Goal: Information Seeking & Learning: Learn about a topic

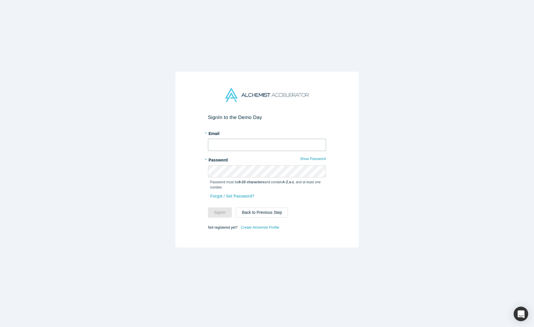
type input "[PERSON_NAME][EMAIL_ADDRESS][DOMAIN_NAME]"
click at [223, 214] on button "Sign In" at bounding box center [220, 212] width 24 height 10
